Goal: Information Seeking & Learning: Understand process/instructions

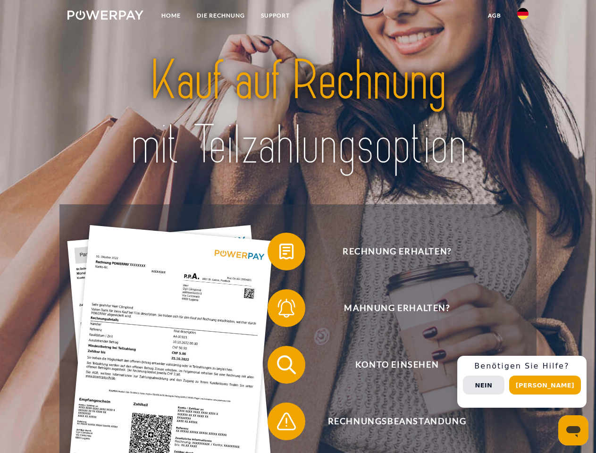
click at [105, 17] on img at bounding box center [105, 14] width 76 height 9
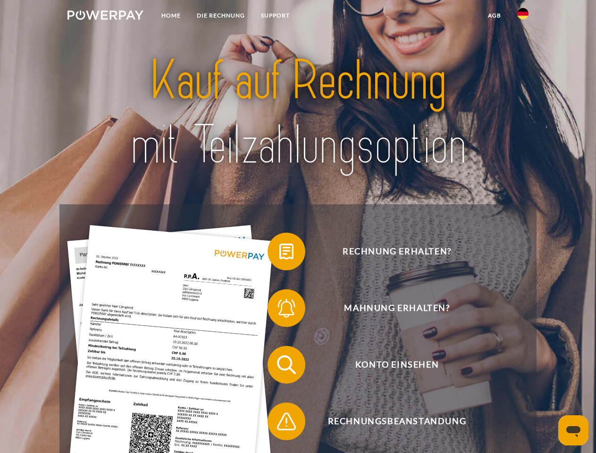
click at [523, 17] on img at bounding box center [522, 13] width 11 height 11
click at [494, 16] on link "agb" at bounding box center [494, 15] width 29 height 17
click at [279, 253] on span at bounding box center [272, 251] width 47 height 47
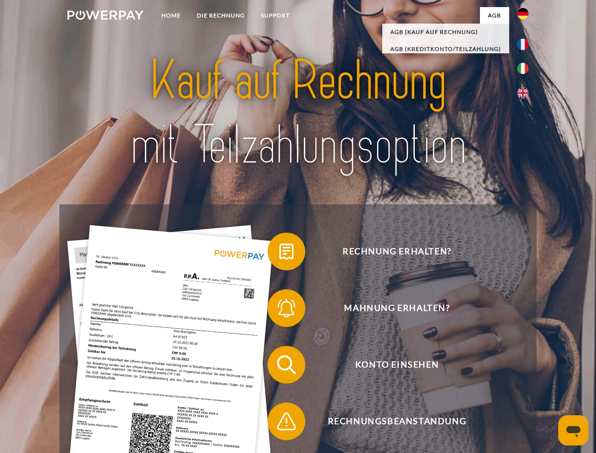
click at [279, 310] on span at bounding box center [272, 308] width 47 height 47
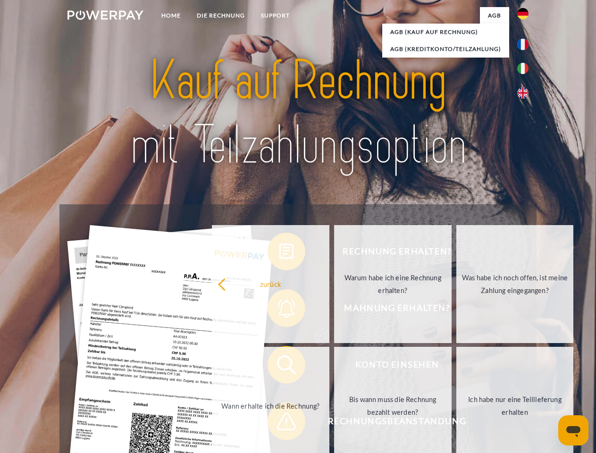
click at [334, 367] on link "Bis wann muss die Rechnung bezahlt werden?" at bounding box center [393, 406] width 118 height 118
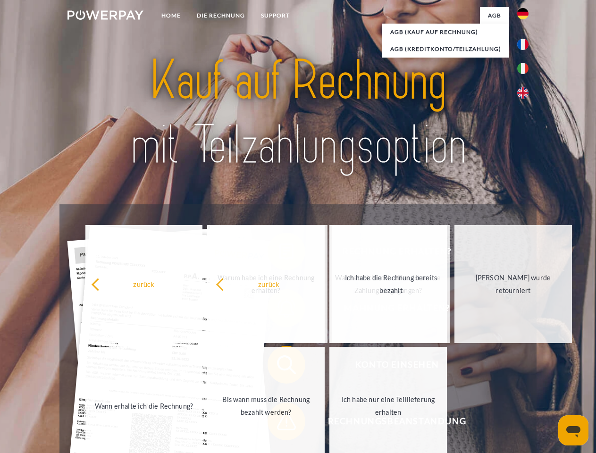
click at [279, 423] on span at bounding box center [272, 421] width 47 height 47
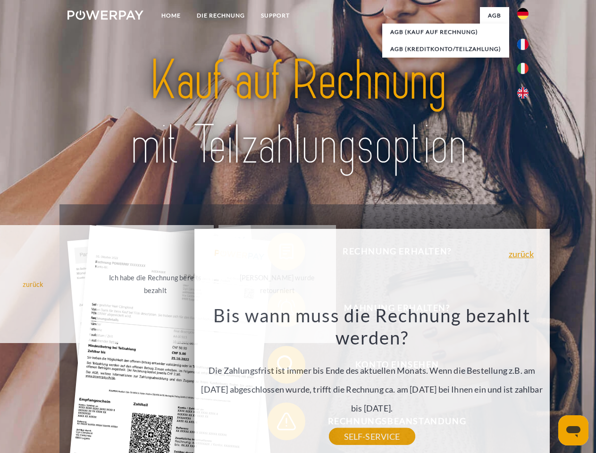
click at [525, 382] on div "Rechnung erhalten? Mahnung erhalten? Konto einsehen" at bounding box center [297, 393] width 477 height 378
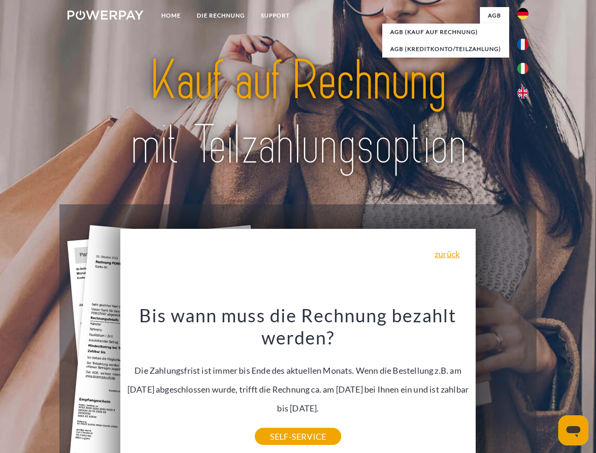
click at [502, 384] on span "Konto einsehen" at bounding box center [396, 365] width 231 height 38
click at [548, 385] on header "Home DIE RECHNUNG SUPPORT" at bounding box center [298, 326] width 596 height 652
